Goal: Register for event/course

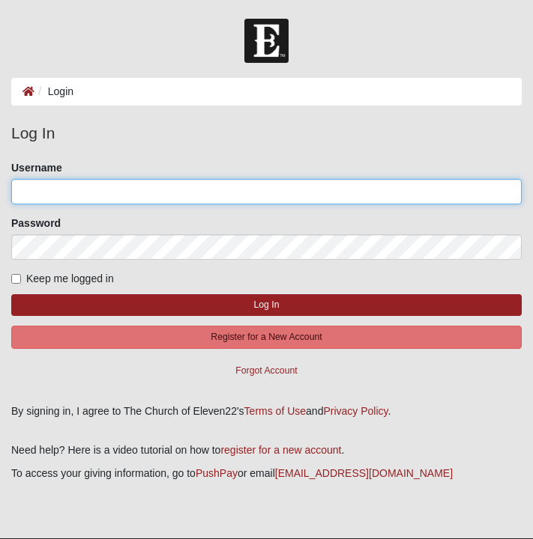
click at [222, 190] on input "Username" at bounding box center [266, 191] width 510 height 25
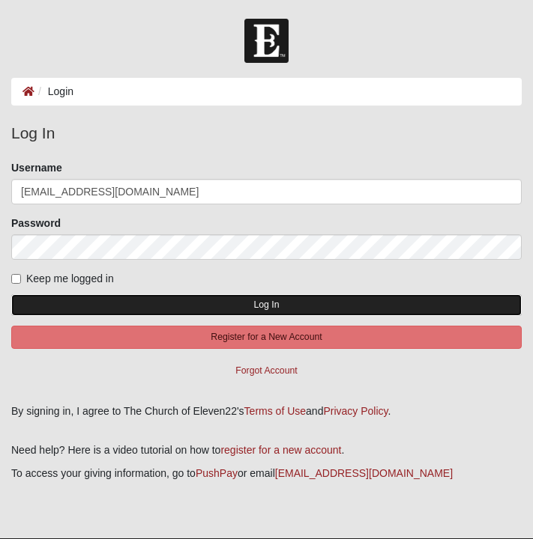
click at [190, 297] on button "Log In" at bounding box center [266, 305] width 510 height 22
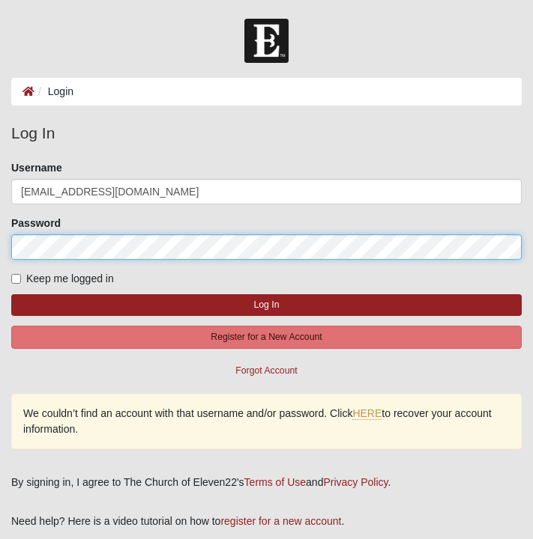
click at [0, 234] on div "Please correct the following: Username [EMAIL_ADDRESS][DOMAIN_NAME] Password Ke…" at bounding box center [266, 305] width 533 height 290
click at [11, 294] on button "Log In" at bounding box center [266, 305] width 510 height 22
click at [0, 230] on div "Please correct the following: Username [EMAIL_ADDRESS][DOMAIN_NAME] Password Ke…" at bounding box center [266, 305] width 533 height 290
click at [11, 294] on button "Log In" at bounding box center [266, 305] width 510 height 22
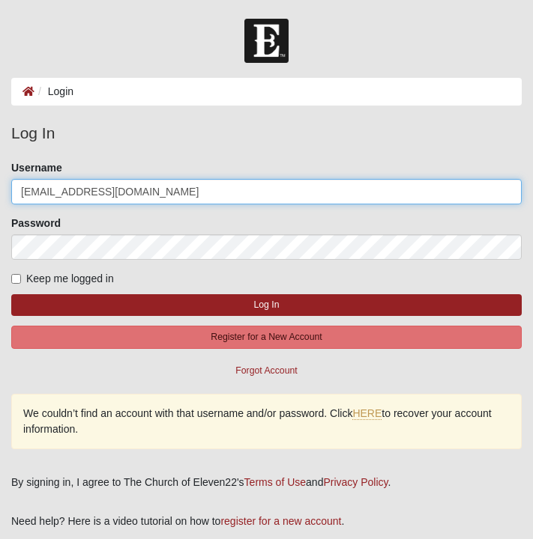
drag, startPoint x: 157, startPoint y: 197, endPoint x: 0, endPoint y: 182, distance: 158.0
click at [0, 182] on div "Please correct the following: Username [EMAIL_ADDRESS][DOMAIN_NAME] Password Ke…" at bounding box center [266, 305] width 533 height 290
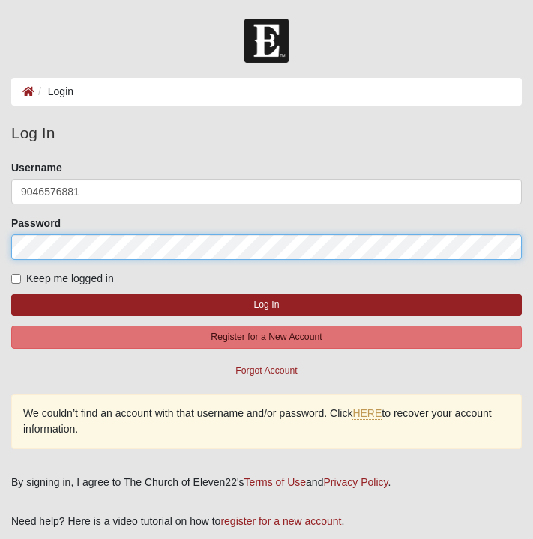
click at [0, 253] on div "Please correct the following: Username 9046576881 Password Keep me logged in Lo…" at bounding box center [266, 305] width 533 height 290
click at [4, 249] on div "Please correct the following: Username 9046576881 Password Keep me logged in Lo…" at bounding box center [266, 305] width 533 height 290
click at [0, 243] on div "Please correct the following: Username 9046576881 Password Keep me logged in Lo…" at bounding box center [266, 305] width 533 height 290
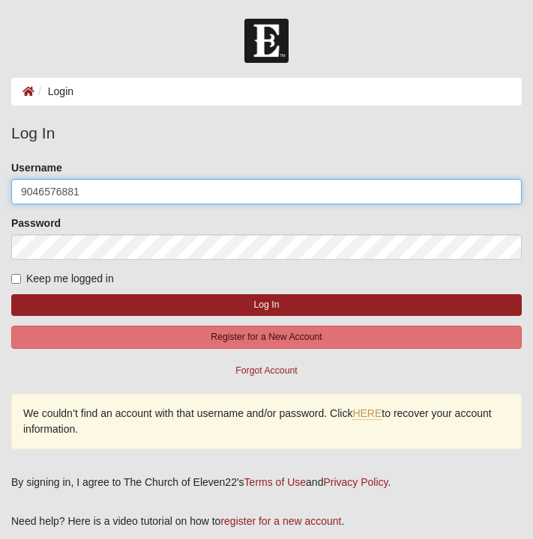
click at [94, 185] on input "9046576881" at bounding box center [266, 191] width 510 height 25
drag, startPoint x: 94, startPoint y: 185, endPoint x: 0, endPoint y: 182, distance: 93.7
click at [0, 182] on div "Please correct the following: Username 9046576881 Password Keep me logged in Lo…" at bounding box center [266, 305] width 533 height 290
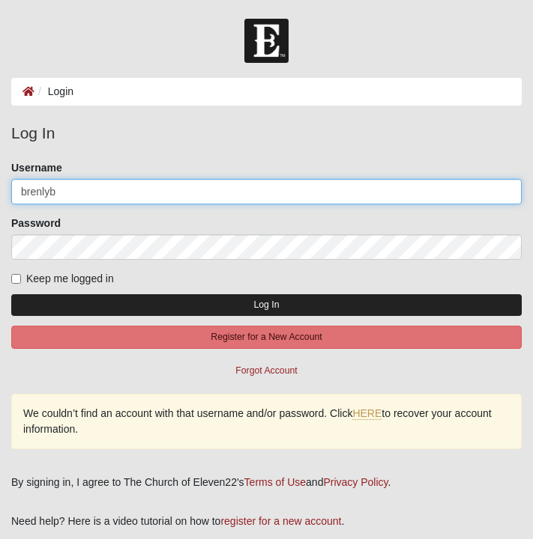
type input "brenlyb"
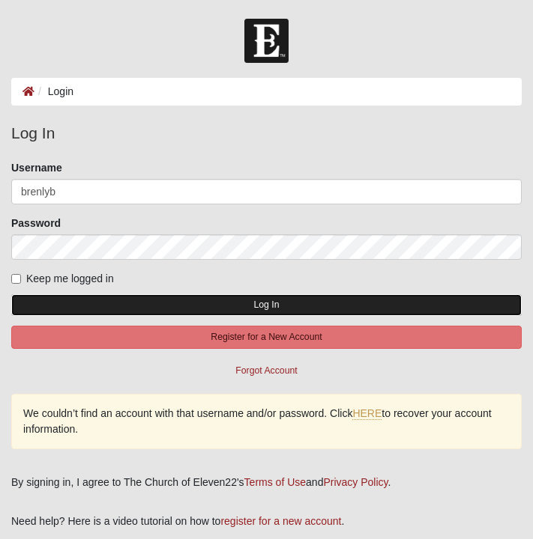
click at [139, 302] on button "Log In" at bounding box center [266, 305] width 510 height 22
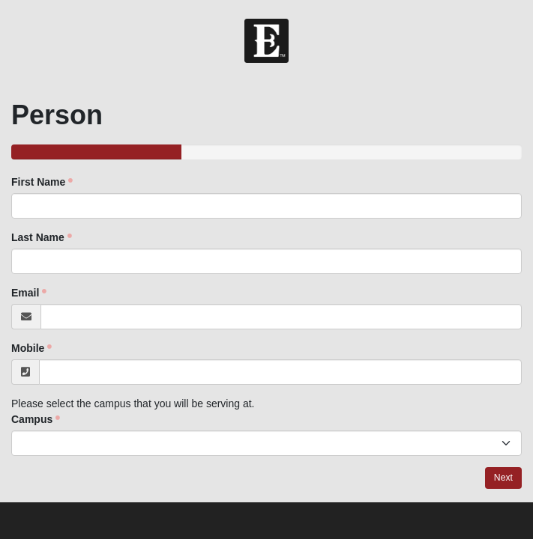
scroll to position [1, 0]
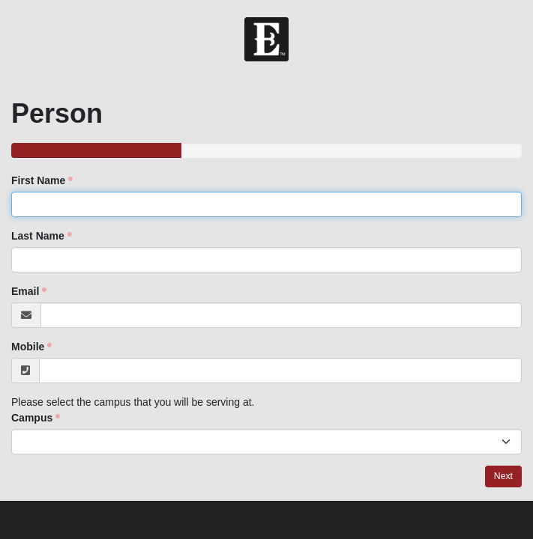
click at [156, 213] on input "First Name" at bounding box center [266, 204] width 510 height 25
type input "Brenly"
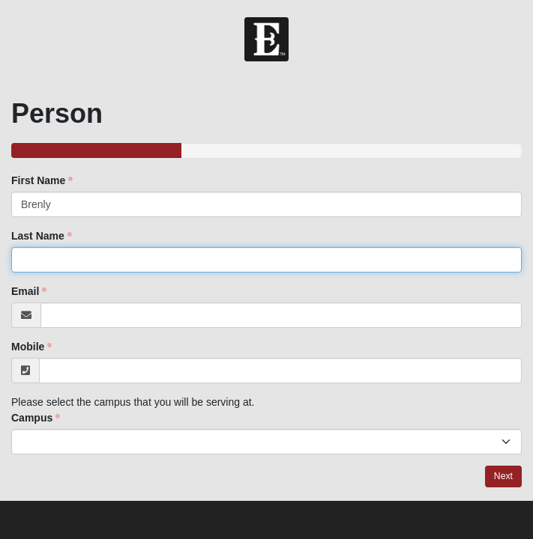
type input "[PERSON_NAME]"
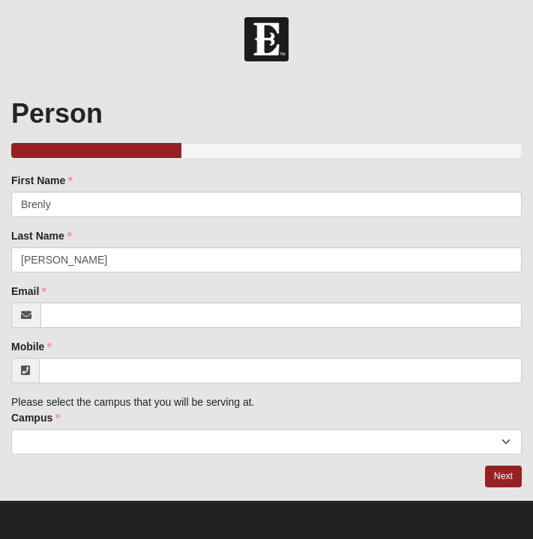
type input "[EMAIL_ADDRESS][DOMAIN_NAME]"
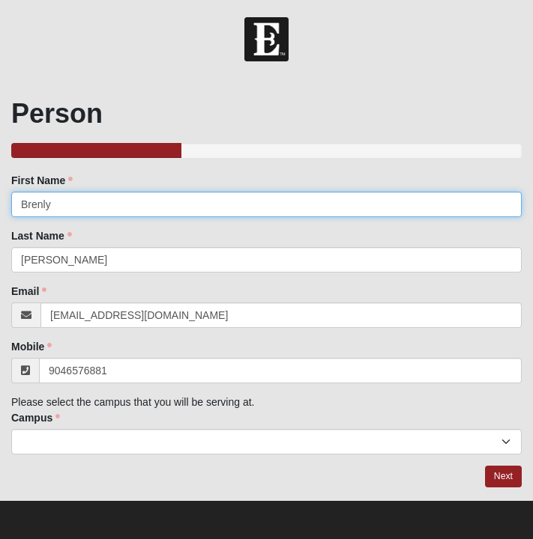
type input "[PHONE_NUMBER]"
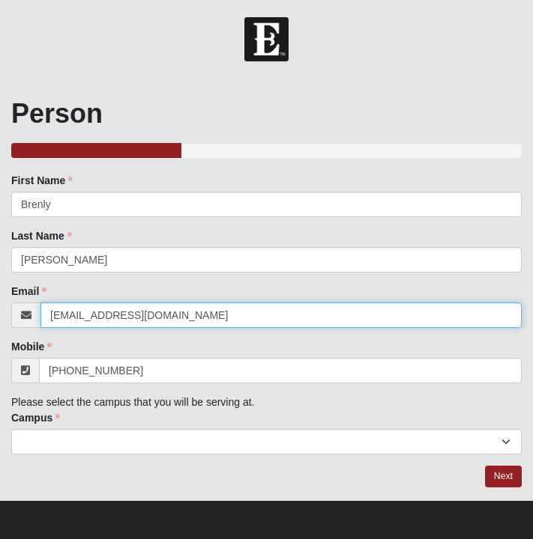
drag, startPoint x: 169, startPoint y: 312, endPoint x: 0, endPoint y: 292, distance: 169.8
click at [0, 292] on div "Person 33.333333333333333333333333330% Complete Family Member to Register First…" at bounding box center [266, 292] width 533 height 391
type input "[EMAIL_ADDRESS][DOMAIN_NAME]"
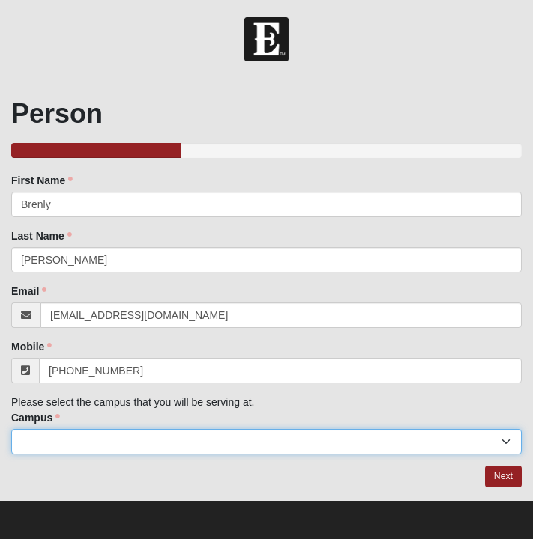
click at [90, 443] on select "Arlington Baymeadows Eleven22 Online [PERSON_NAME][GEOGRAPHIC_DATA] Jesup [GEOG…" at bounding box center [266, 441] width 510 height 25
select select "11"
click at [11, 429] on select "Arlington Baymeadows Eleven22 Online [PERSON_NAME][GEOGRAPHIC_DATA] Jesup [GEOG…" at bounding box center [266, 441] width 510 height 25
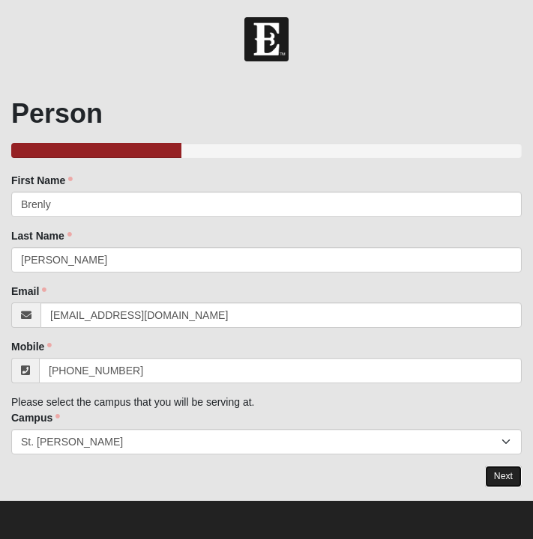
click at [506, 470] on link "Next" at bounding box center [503, 477] width 37 height 22
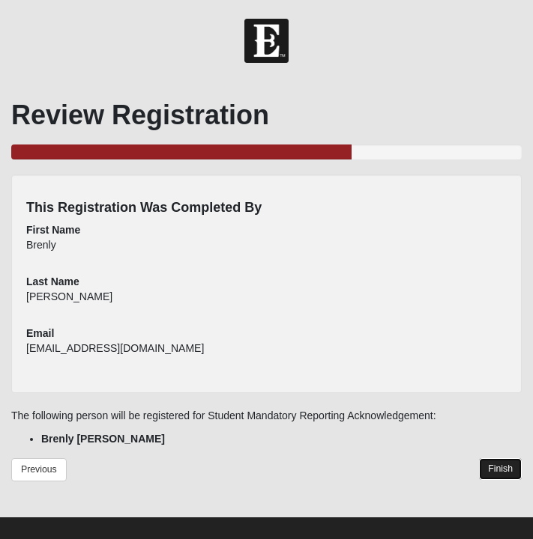
click at [491, 473] on link "Finish" at bounding box center [500, 469] width 43 height 22
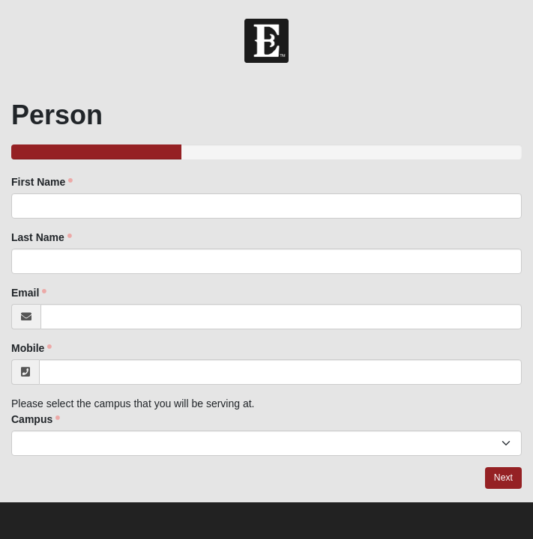
scroll to position [1, 0]
